Goal: Task Accomplishment & Management: Use online tool/utility

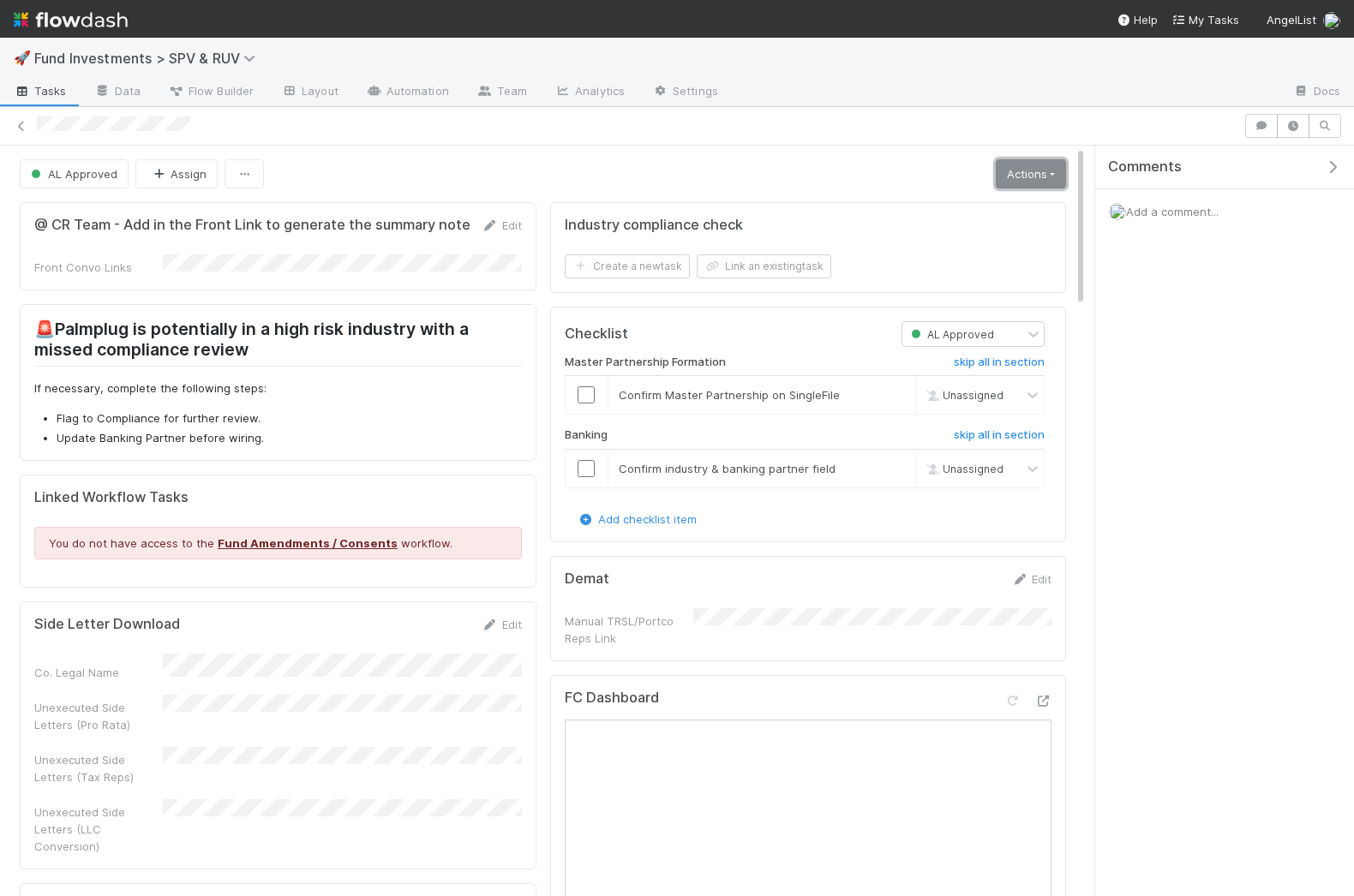
click at [1013, 181] on link "Actions" at bounding box center [1031, 173] width 70 height 29
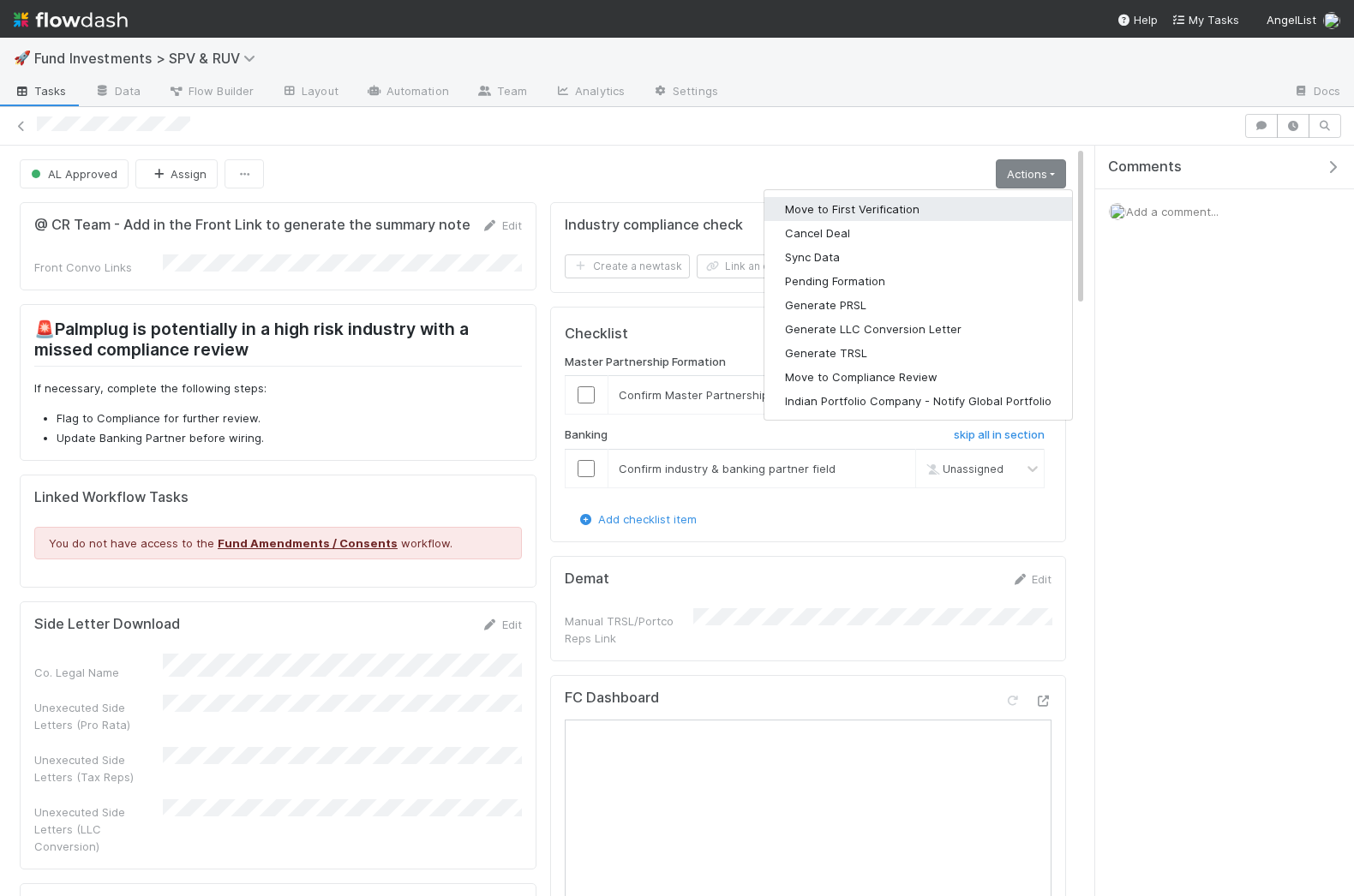
click at [878, 208] on button "Move to First Verification" at bounding box center [918, 209] width 308 height 24
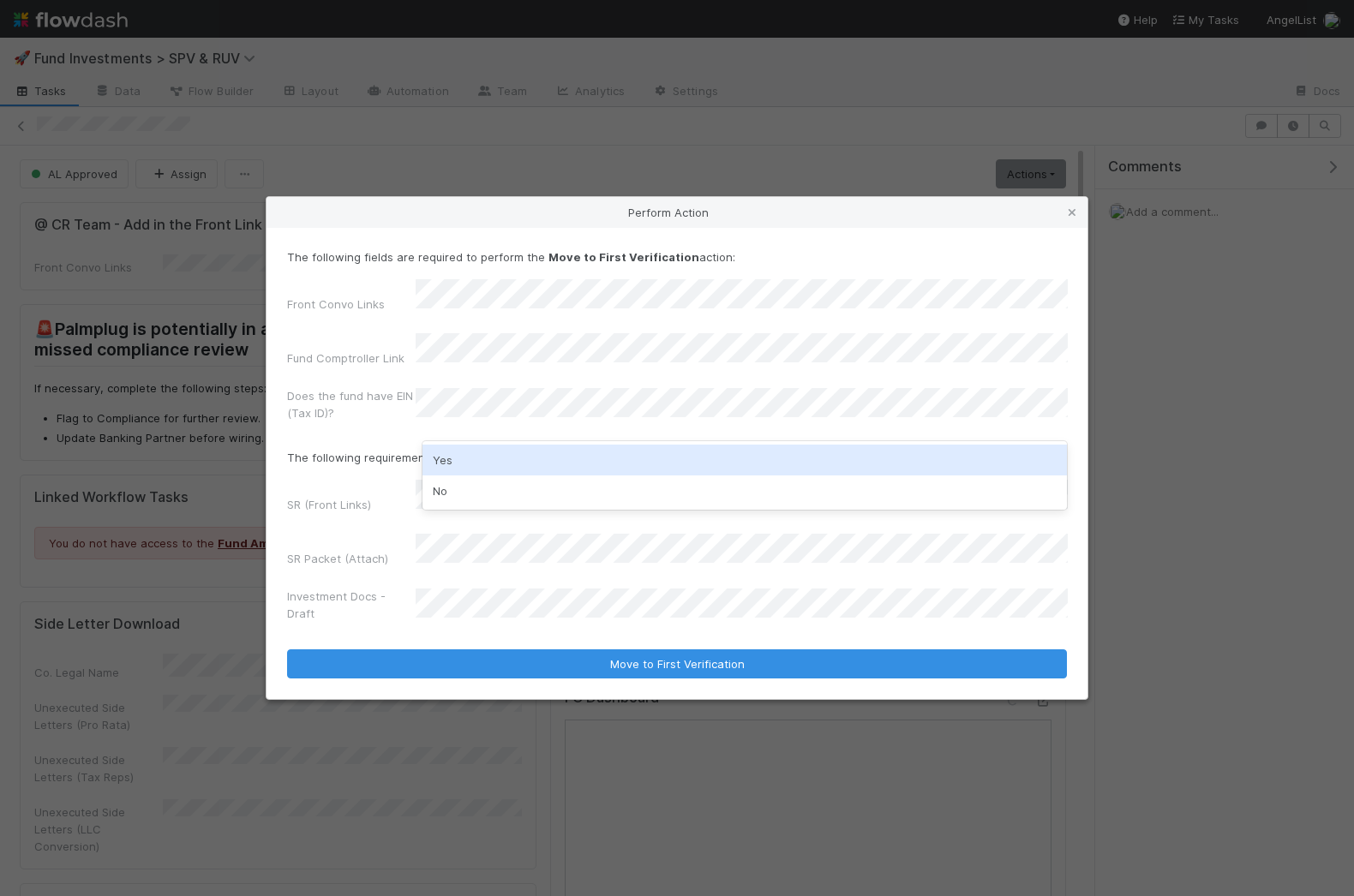
click at [459, 464] on div "Yes" at bounding box center [745, 459] width 645 height 31
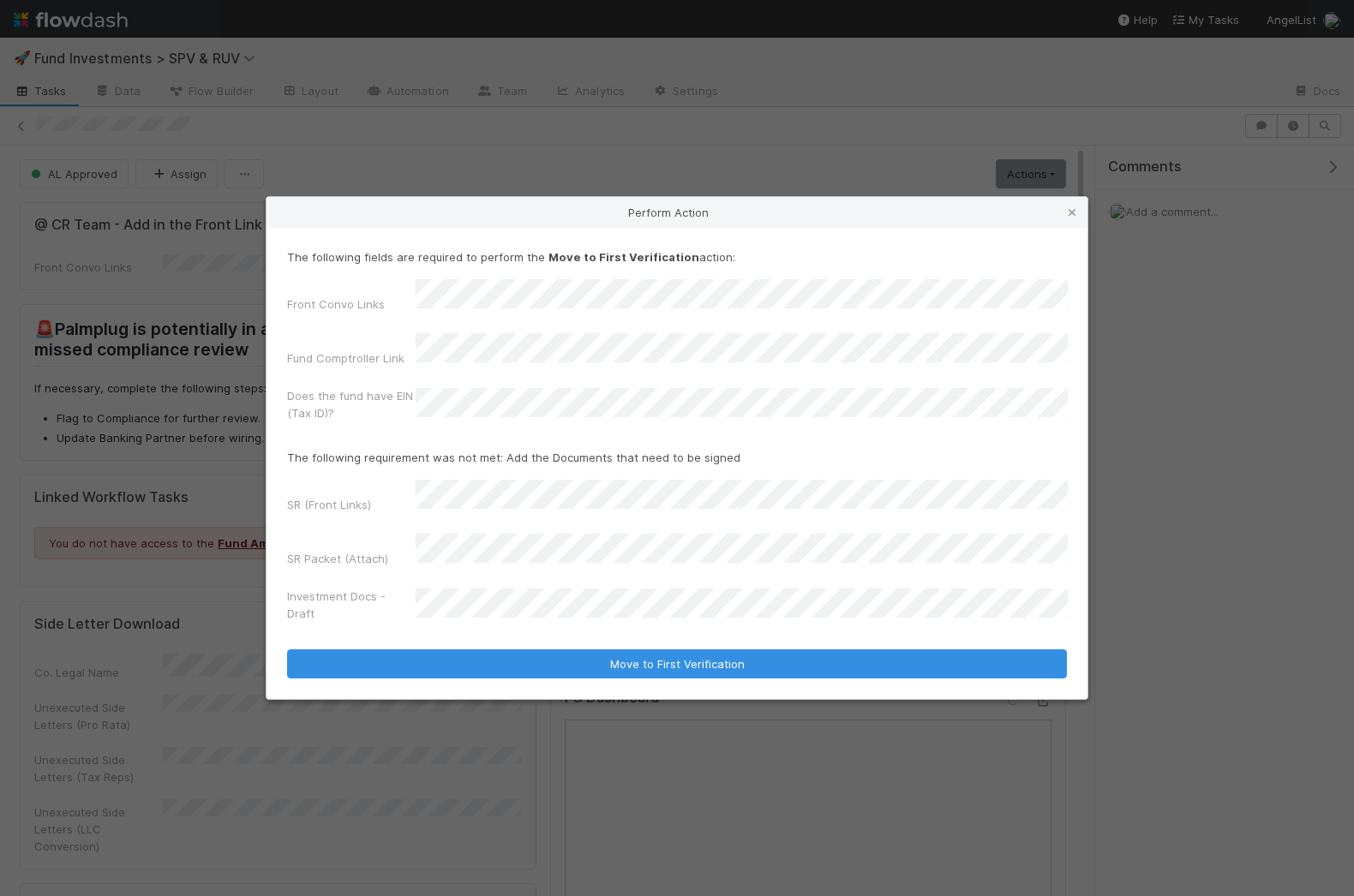
click at [584, 653] on div "The following fields are required to perform the Move to First Verification act…" at bounding box center [676, 463] width 821 height 470
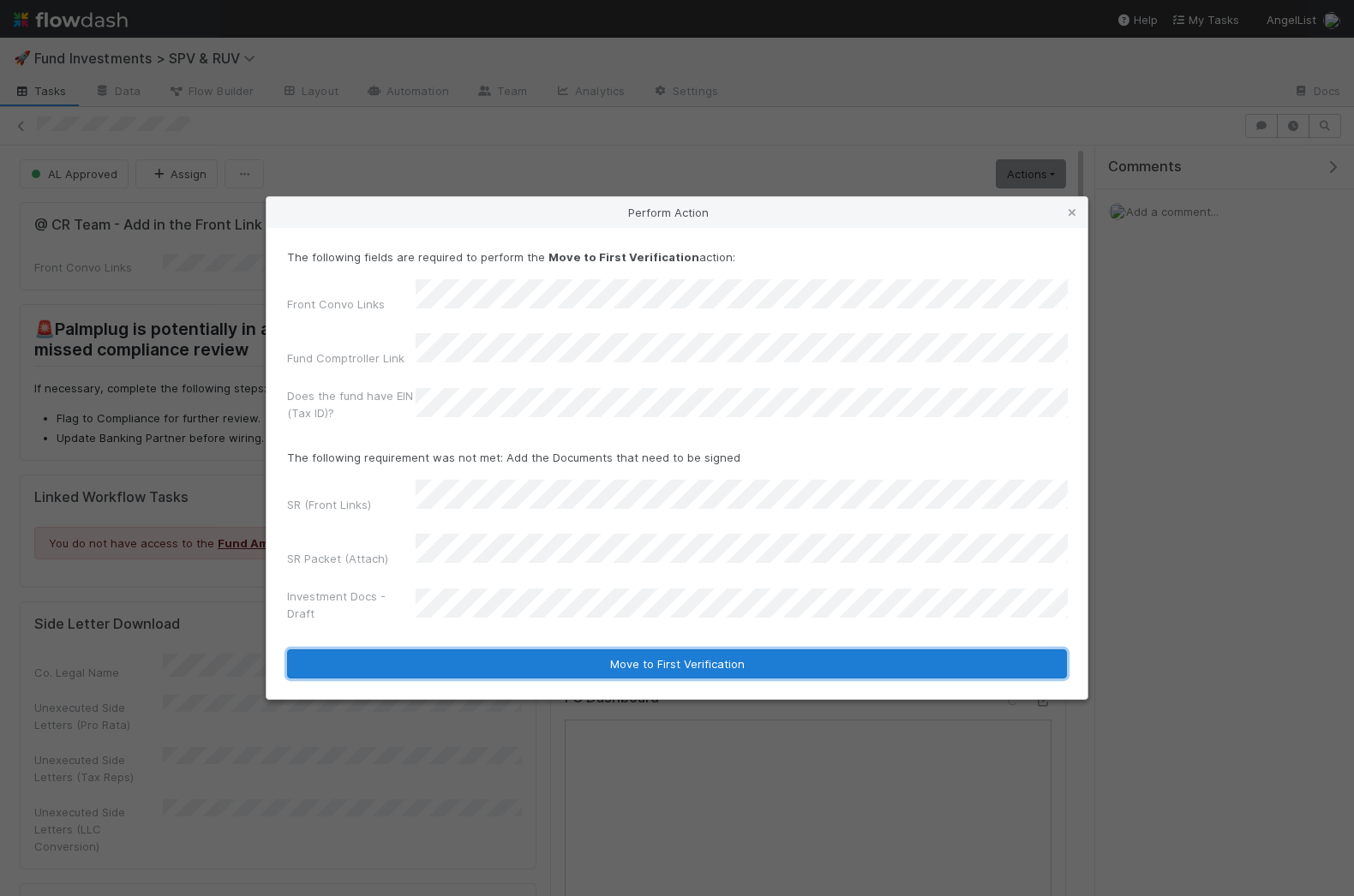
click at [581, 649] on button "Move to First Verification" at bounding box center [676, 663] width 780 height 29
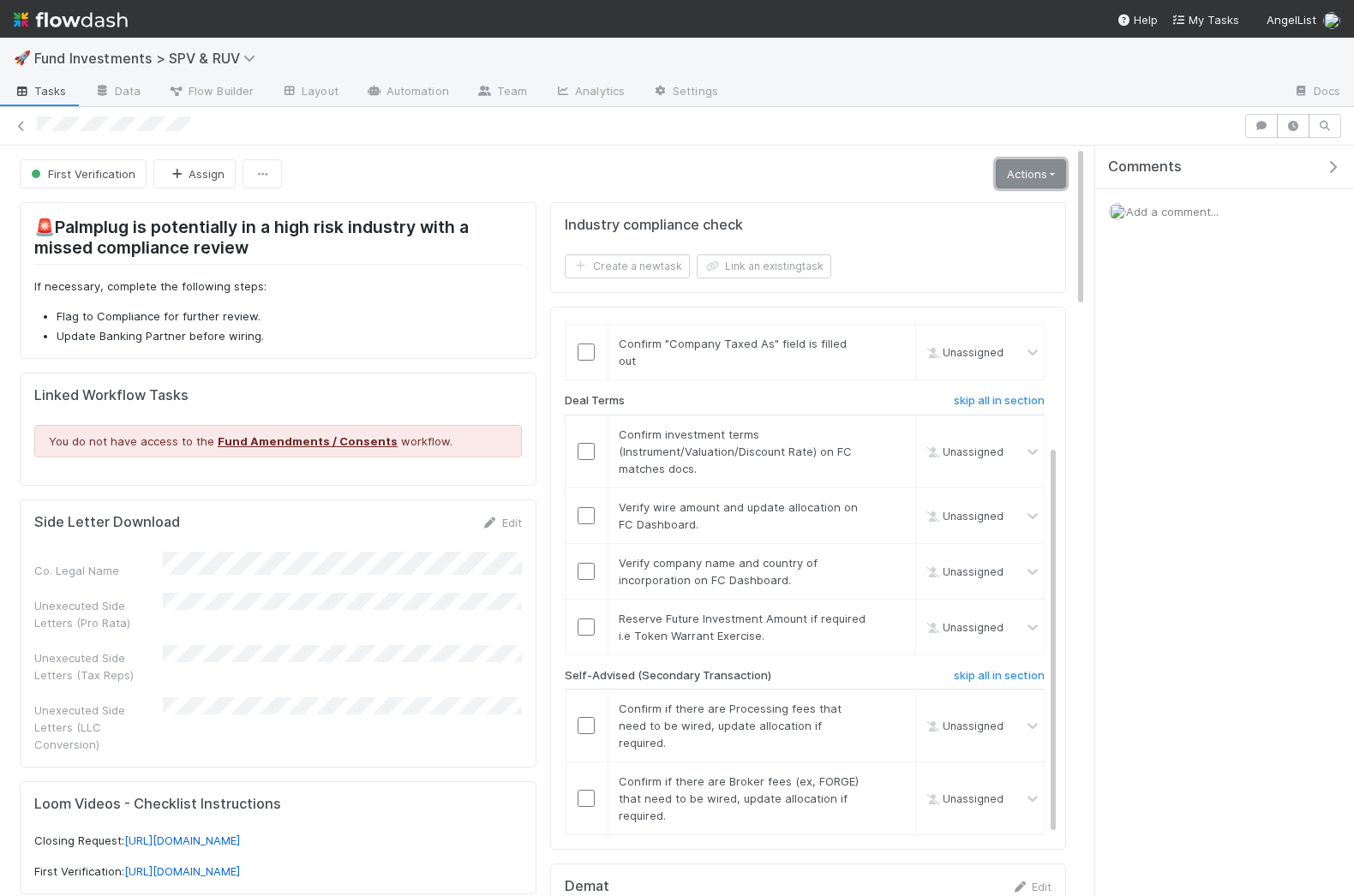
click at [1034, 163] on link "Actions" at bounding box center [1031, 173] width 70 height 29
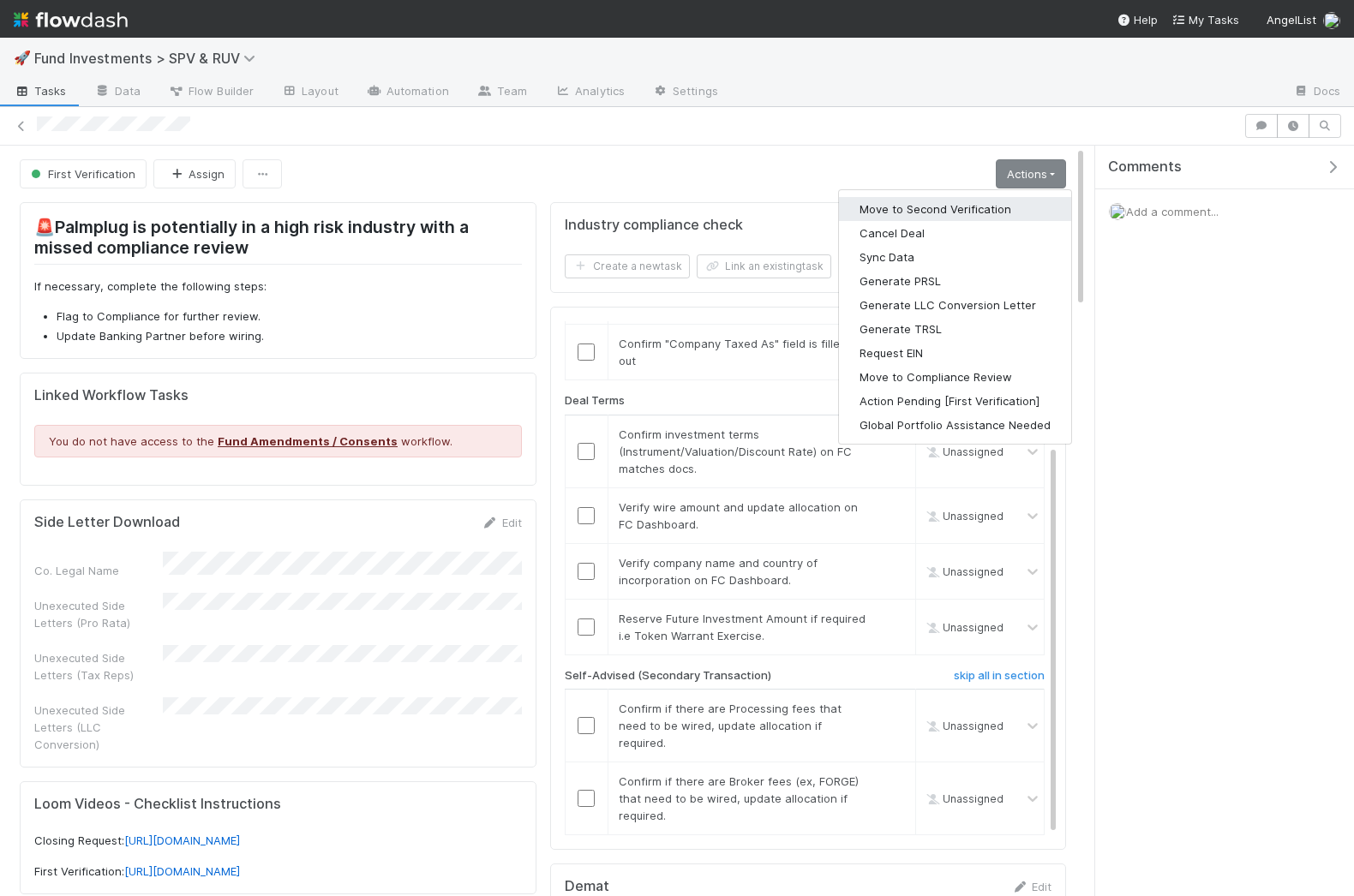
click at [939, 207] on button "Move to Second Verification" at bounding box center [954, 209] width 232 height 24
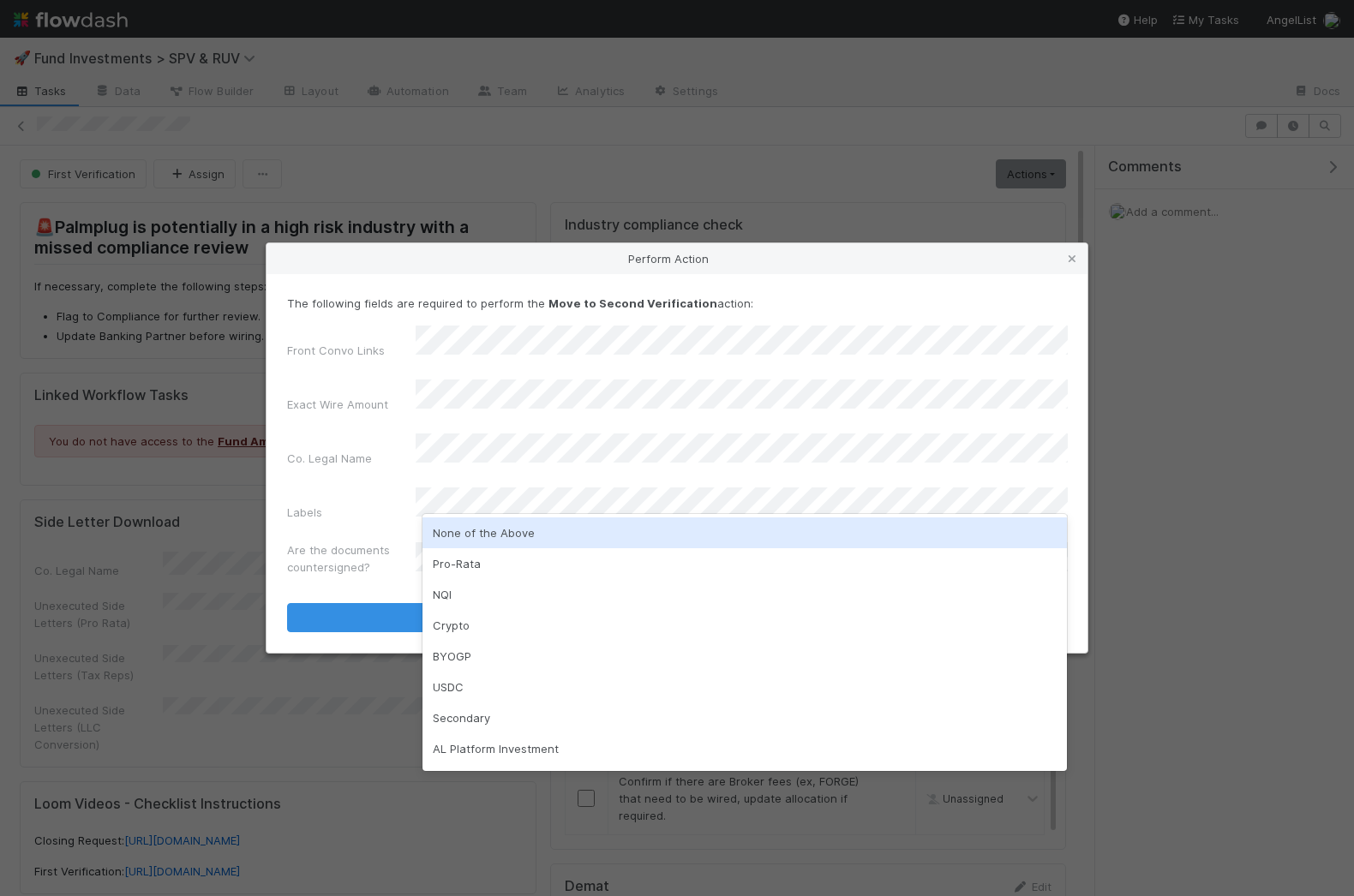
click at [489, 539] on div "None of the Above" at bounding box center [745, 532] width 645 height 31
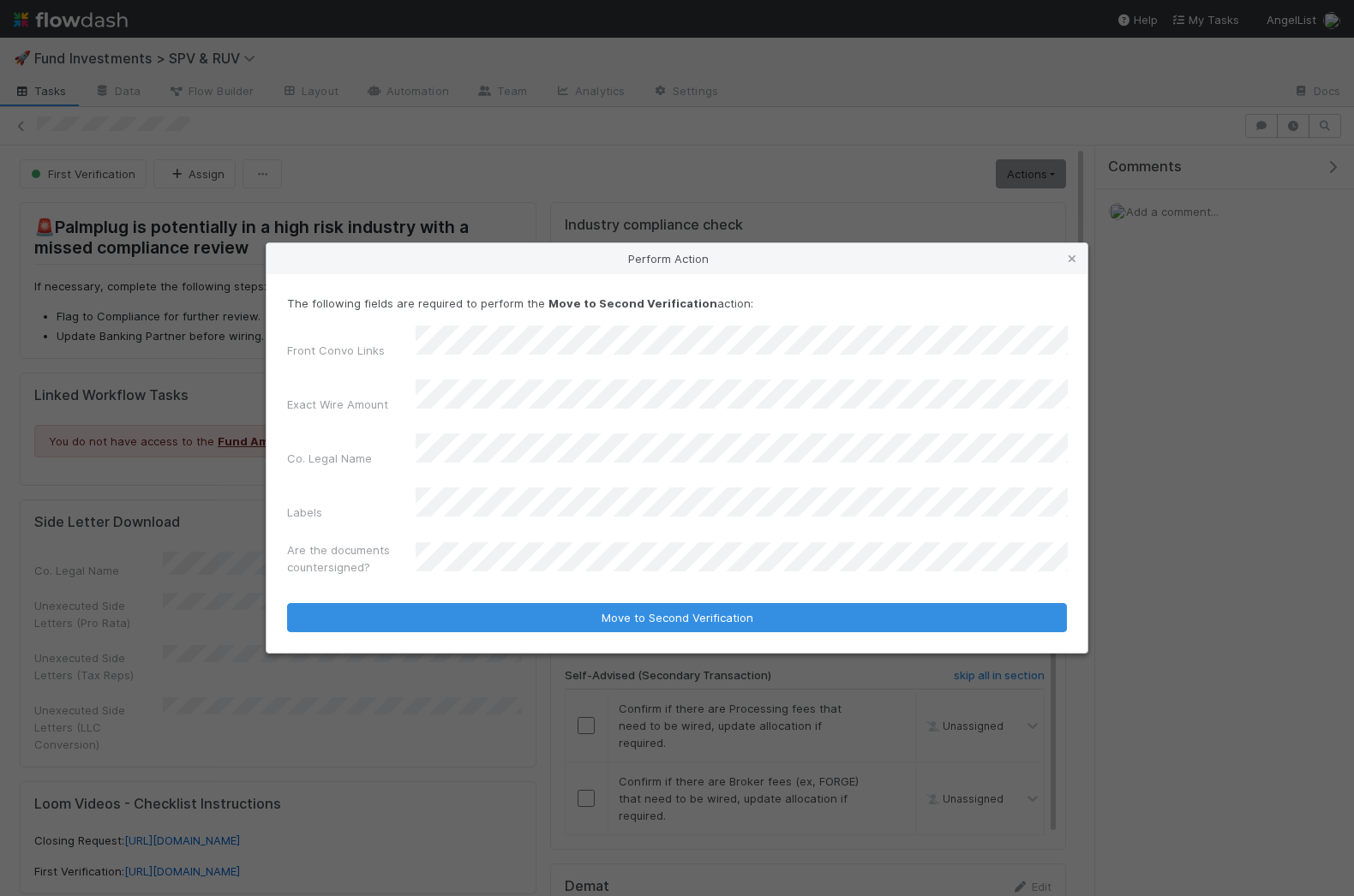
click at [475, 569] on form "The following fields are required to perform the Move to Second Verification ac…" at bounding box center [676, 463] width 780 height 337
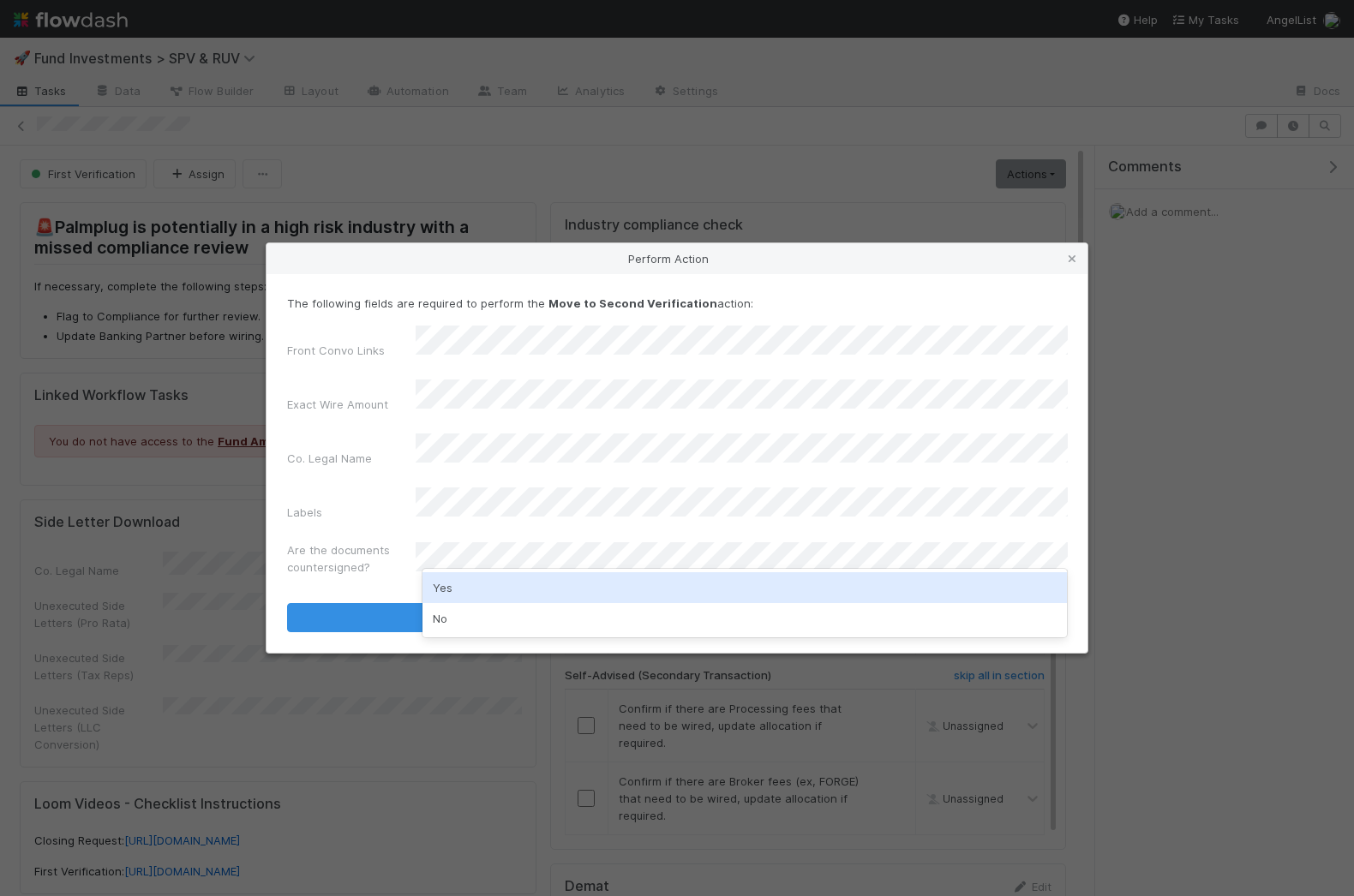
click at [460, 581] on div "Yes" at bounding box center [745, 587] width 645 height 31
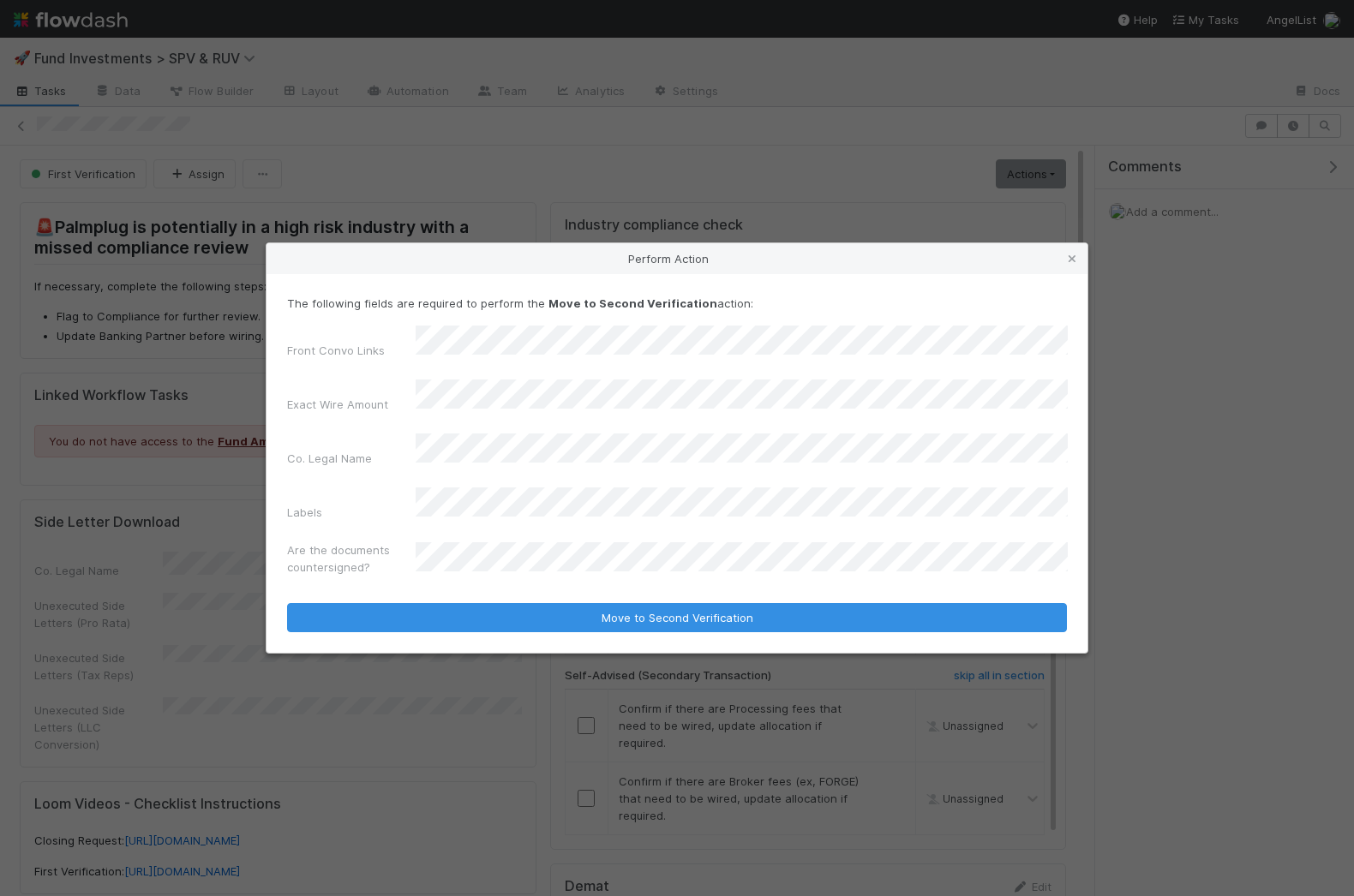
click at [471, 581] on form "The following fields are required to perform the Move to Second Verification ac…" at bounding box center [676, 463] width 780 height 337
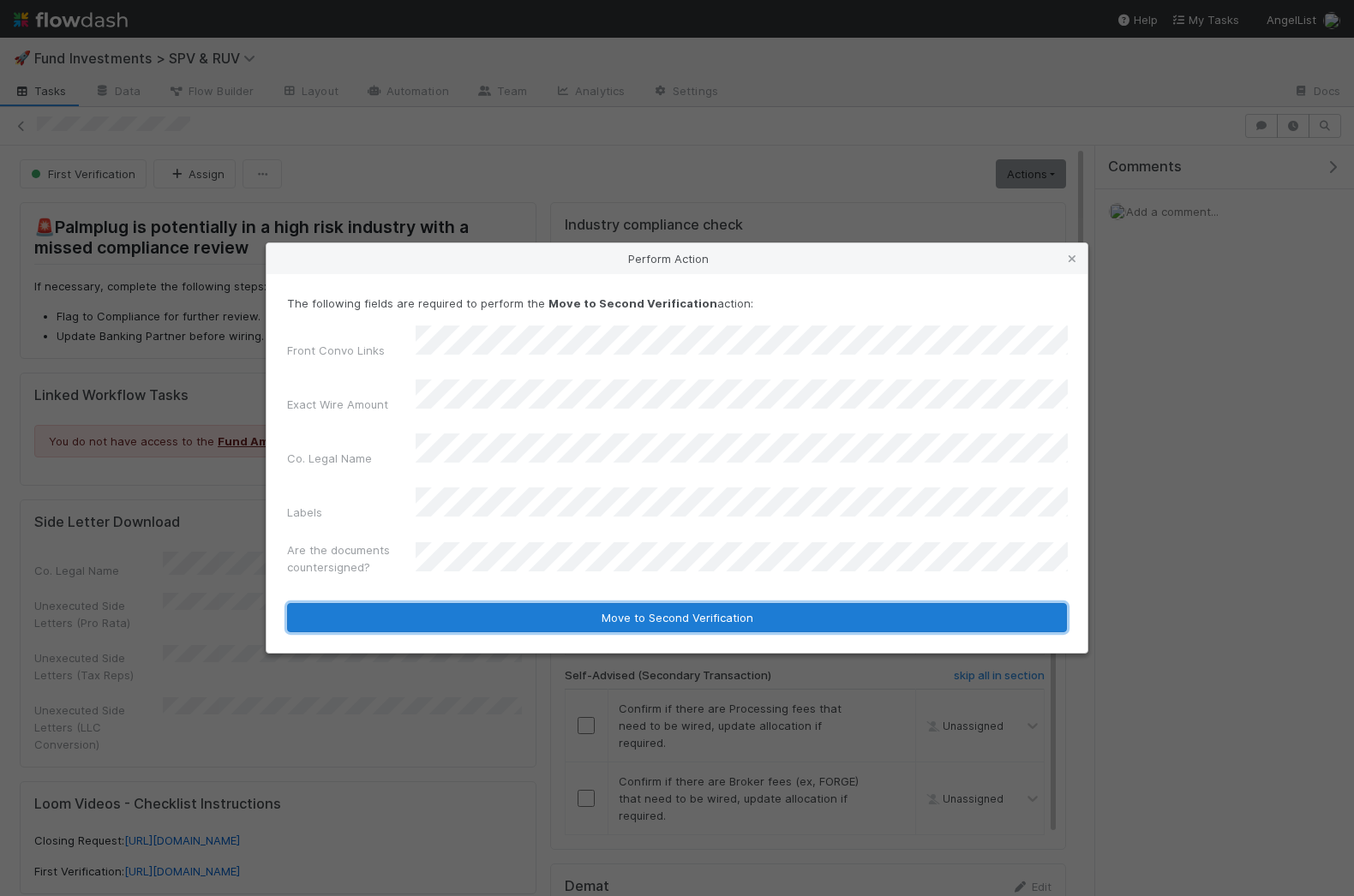
click at [477, 603] on button "Move to Second Verification" at bounding box center [676, 617] width 780 height 29
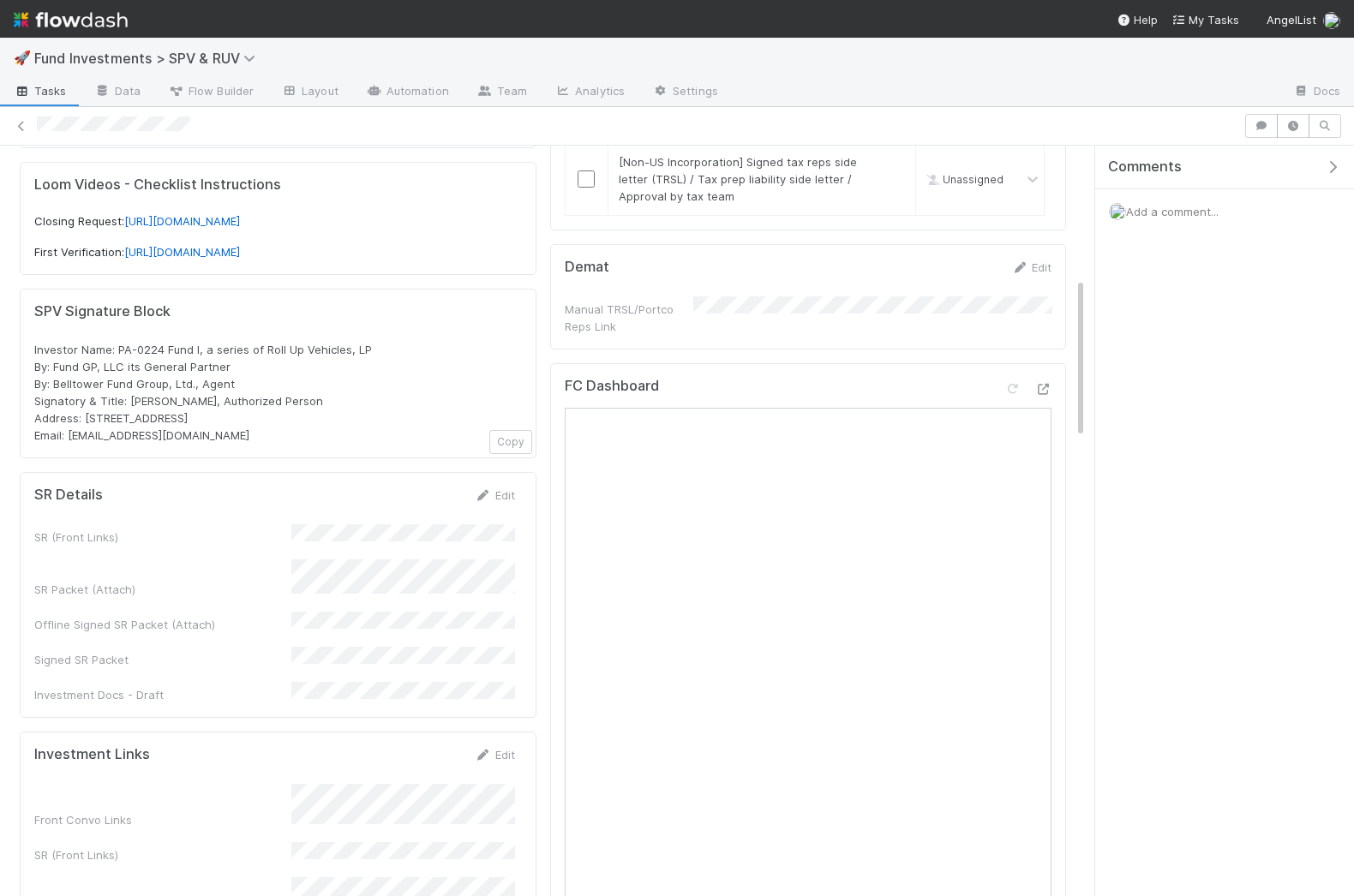
scroll to position [612, 0]
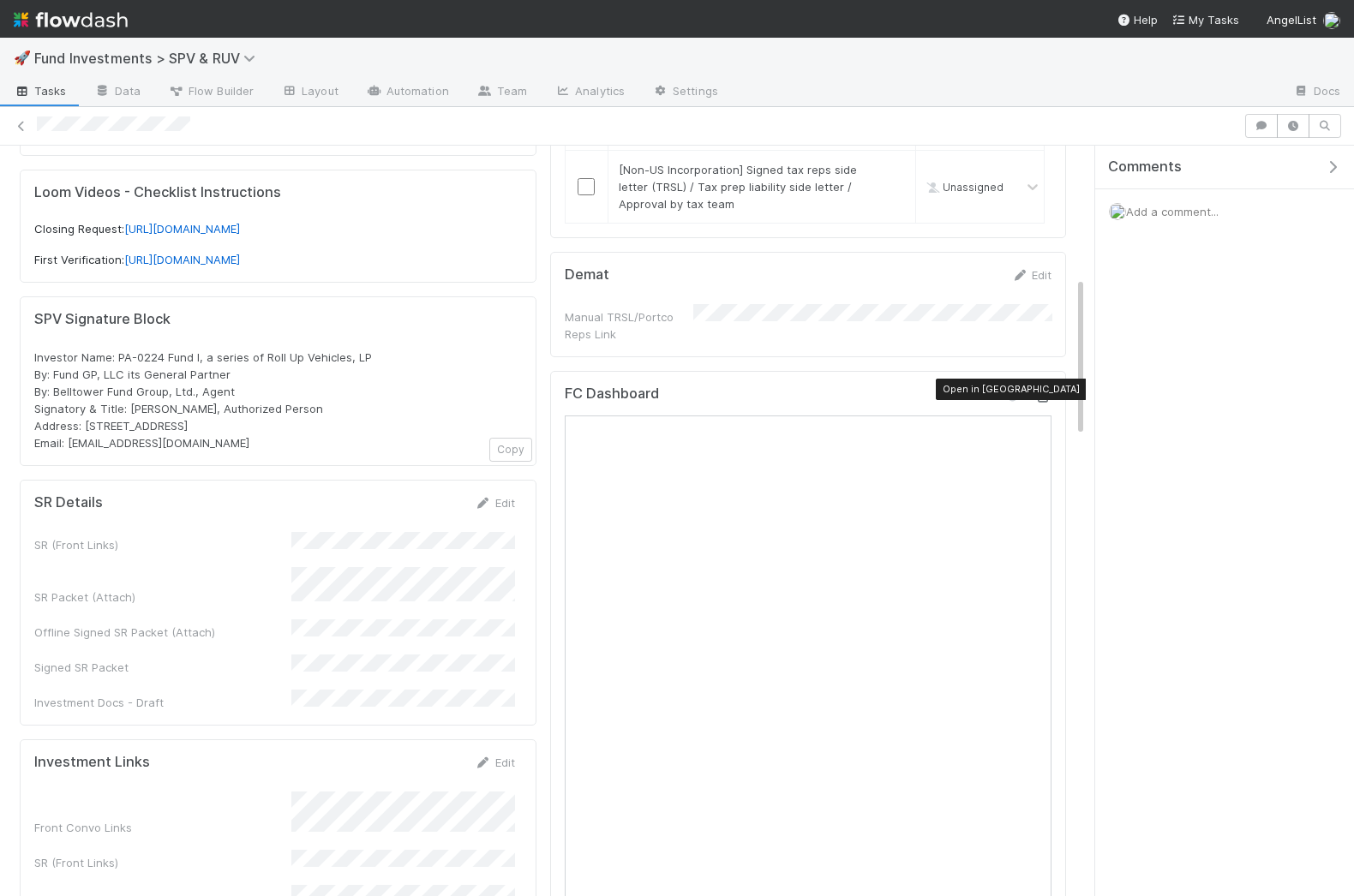
click at [1041, 391] on icon at bounding box center [1042, 397] width 17 height 11
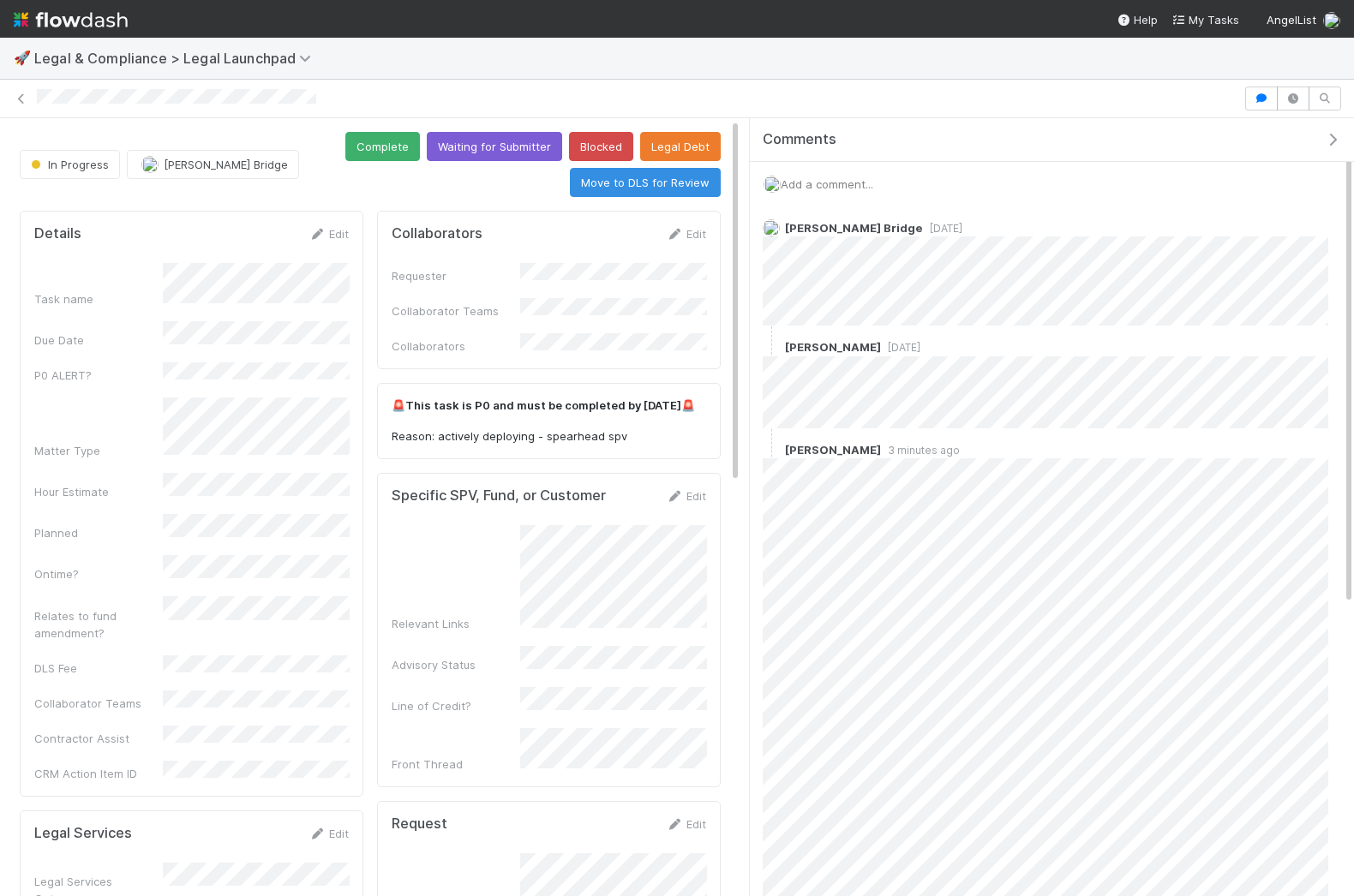
drag, startPoint x: 1091, startPoint y: 413, endPoint x: 739, endPoint y: 427, distance: 352.3
click at [740, 428] on div "Comments Add a comment... Kate Bridge 2 days ago Cody Maldonado 2 days ago Cody…" at bounding box center [1046, 507] width 613 height 780
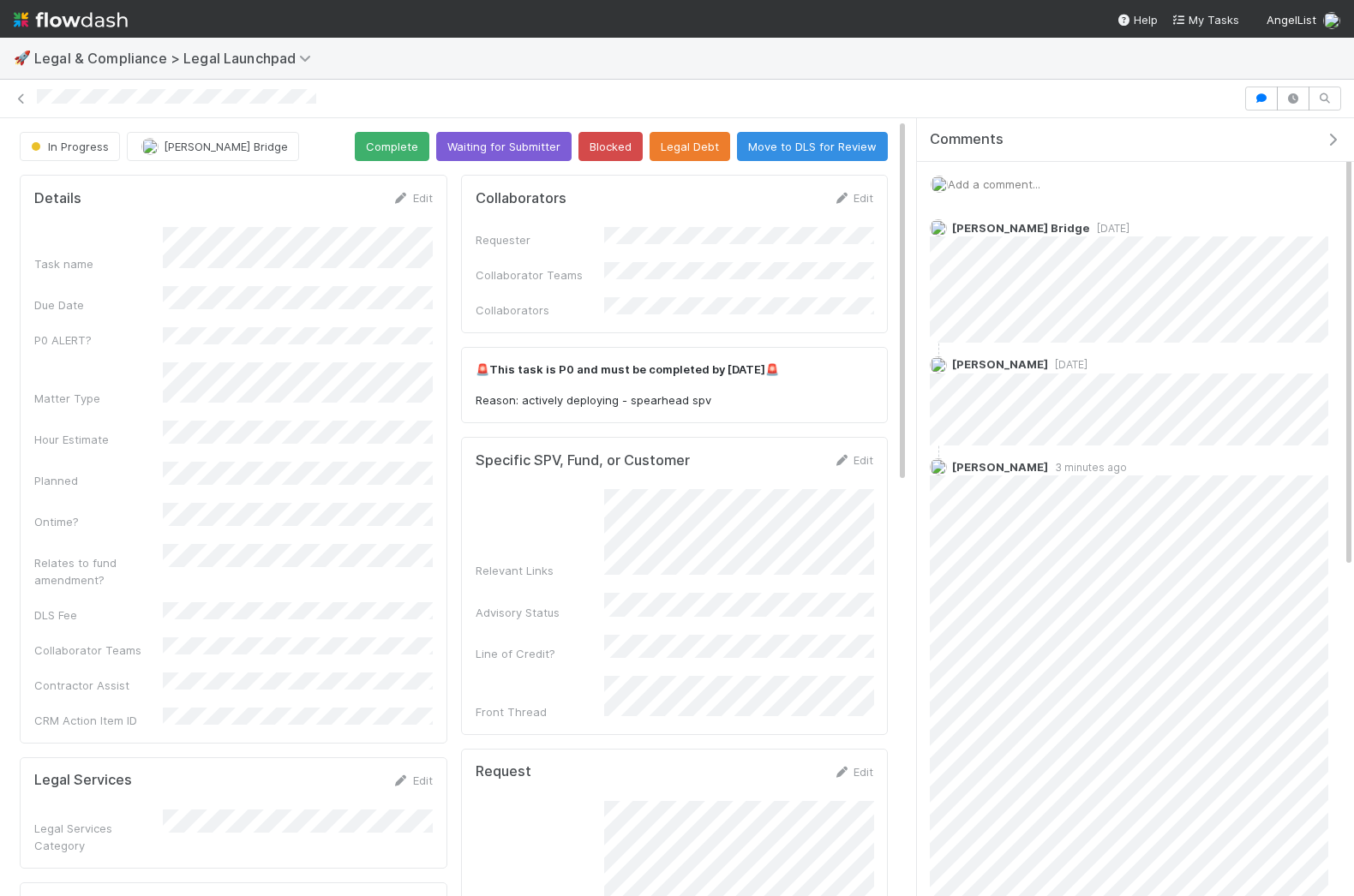
drag, startPoint x: 746, startPoint y: 531, endPoint x: 906, endPoint y: 541, distance: 160.3
click at [907, 541] on div "Comments Add a comment... Kate Bridge 2 days ago Cody Maldonado 2 days ago Cody…" at bounding box center [1130, 507] width 446 height 780
